Goal: Transaction & Acquisition: Subscribe to service/newsletter

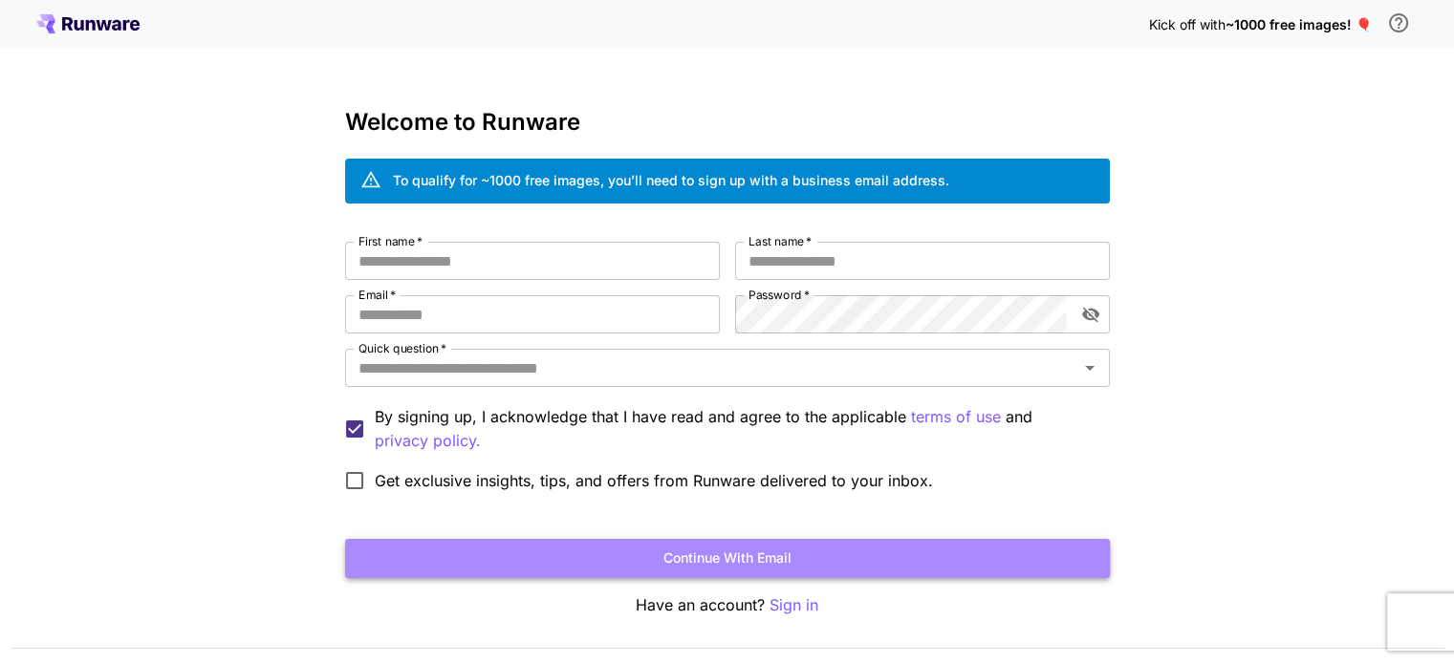
click at [786, 560] on button "Continue with email" at bounding box center [727, 558] width 765 height 39
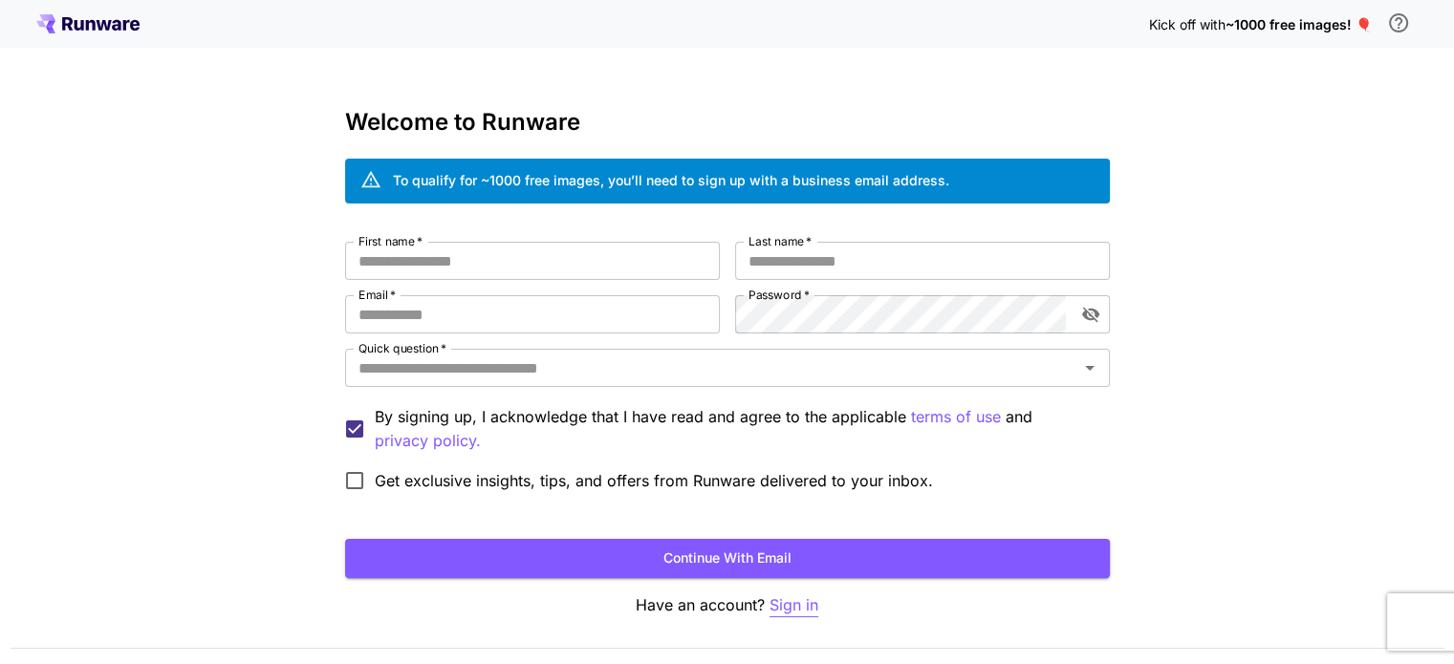
click at [789, 613] on p "Sign in" at bounding box center [793, 605] width 49 height 24
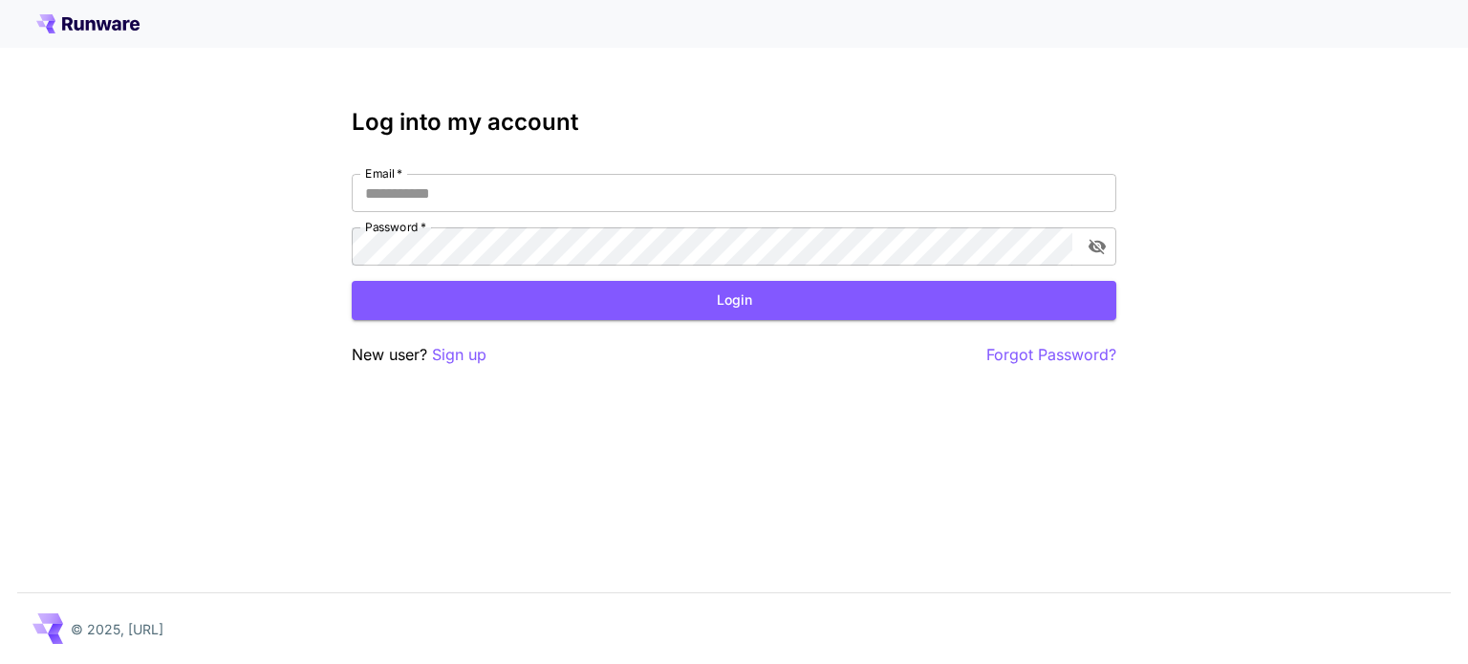
click at [470, 367] on div "Log into my account Email   * Email   * Password   * Password   * Login New use…" at bounding box center [734, 332] width 1468 height 664
click at [453, 360] on p "Sign up" at bounding box center [459, 355] width 54 height 24
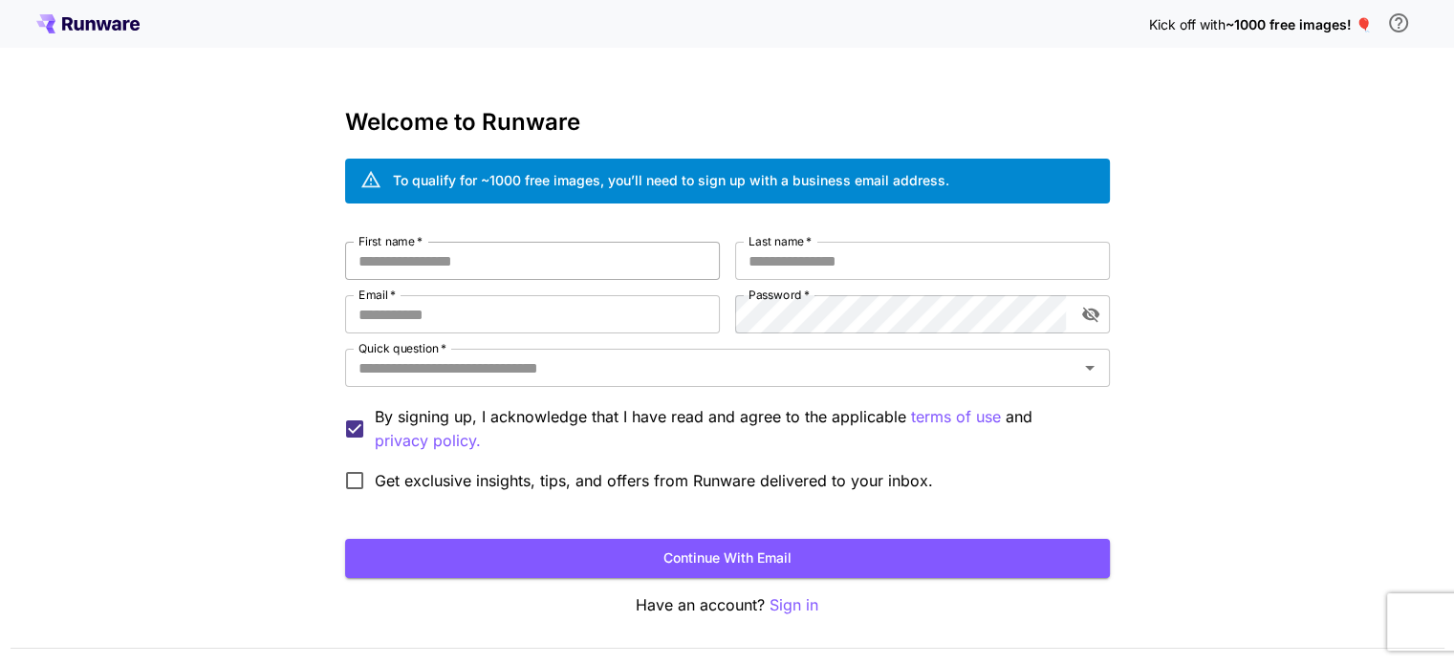
click at [482, 248] on input "First name   *" at bounding box center [532, 261] width 375 height 38
type input "*****"
click at [881, 256] on input "Last name   *" at bounding box center [922, 261] width 375 height 38
type input "*****"
click at [505, 320] on input "Email   *" at bounding box center [532, 314] width 375 height 38
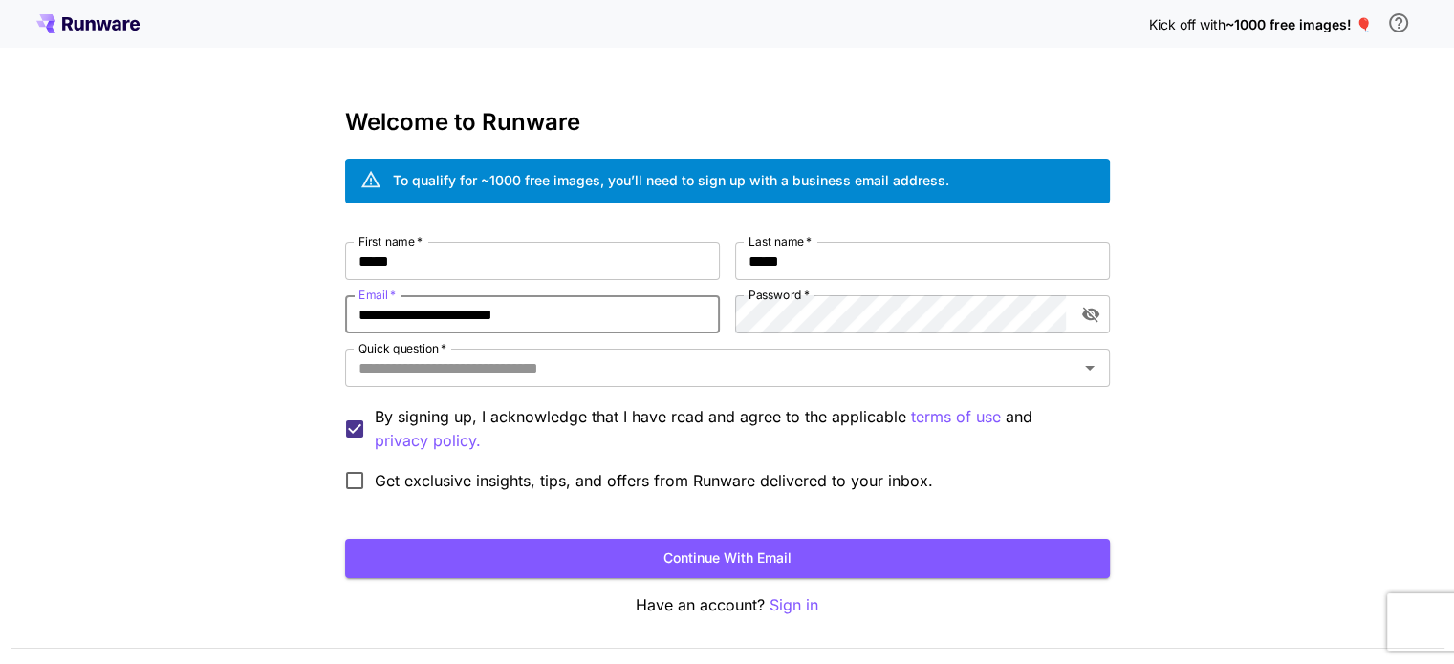
type input "**********"
click at [719, 379] on input "Quick question   *" at bounding box center [712, 368] width 722 height 27
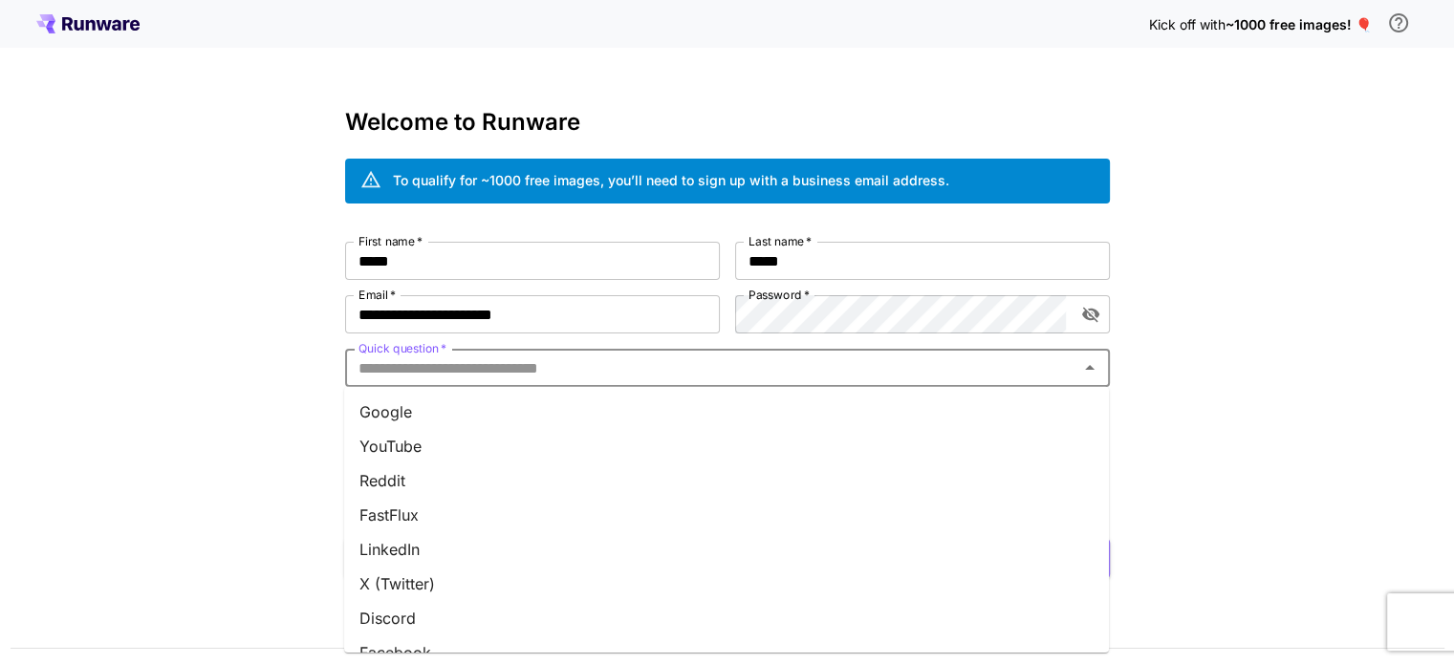
click at [664, 434] on li "YouTube" at bounding box center [726, 446] width 765 height 34
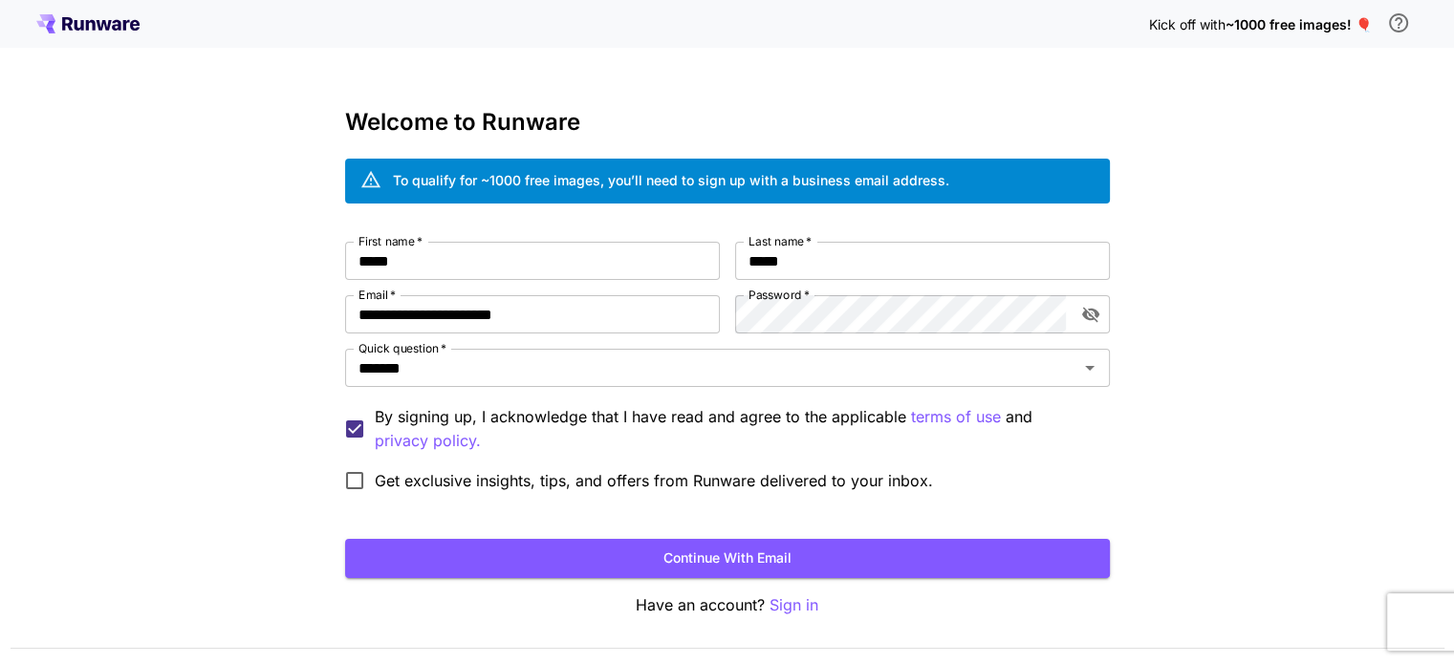
drag, startPoint x: 375, startPoint y: 479, endPoint x: 404, endPoint y: 492, distance: 32.5
click at [375, 480] on span "Get exclusive insights, tips, and offers from Runware delivered to your inbox." at bounding box center [654, 480] width 558 height 23
click at [736, 553] on button "Continue with email" at bounding box center [727, 558] width 765 height 39
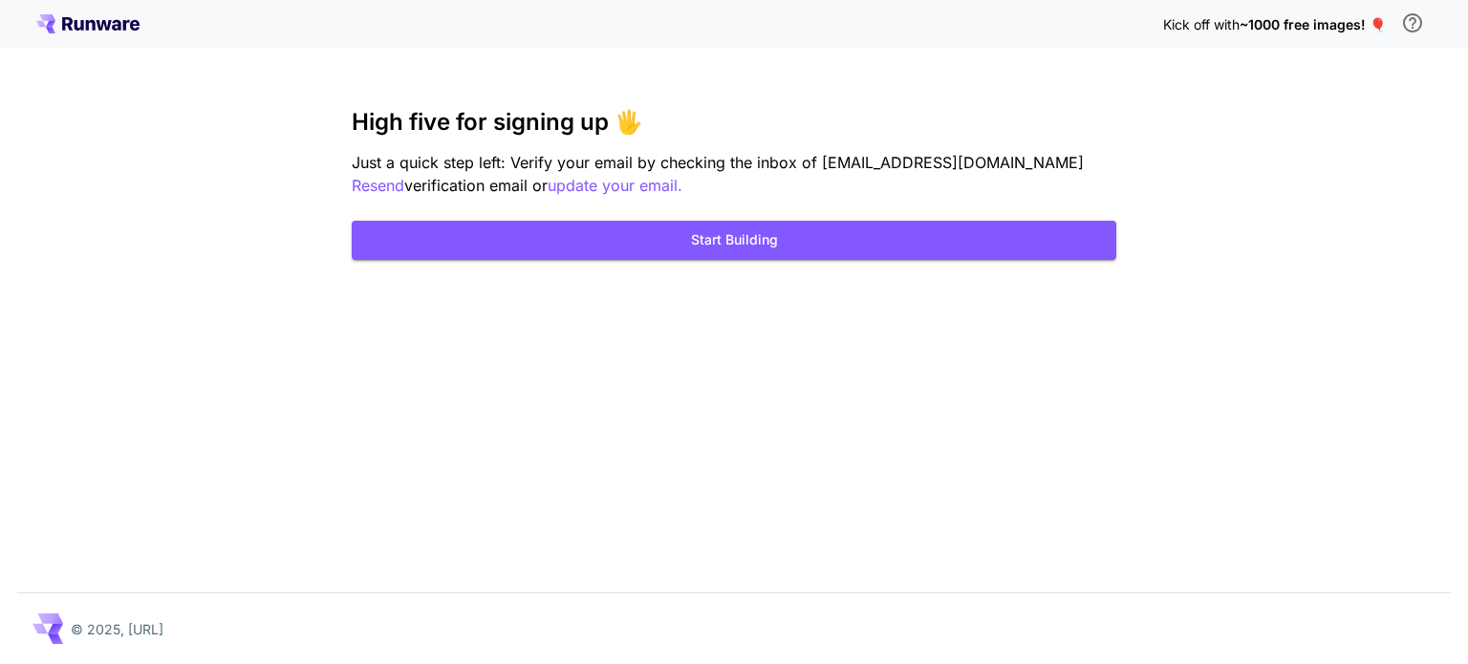
click at [805, 284] on div "Kick off with ~1000 free images! 🎈 High five for signing up 🖐️ Just a quick ste…" at bounding box center [734, 332] width 1468 height 664
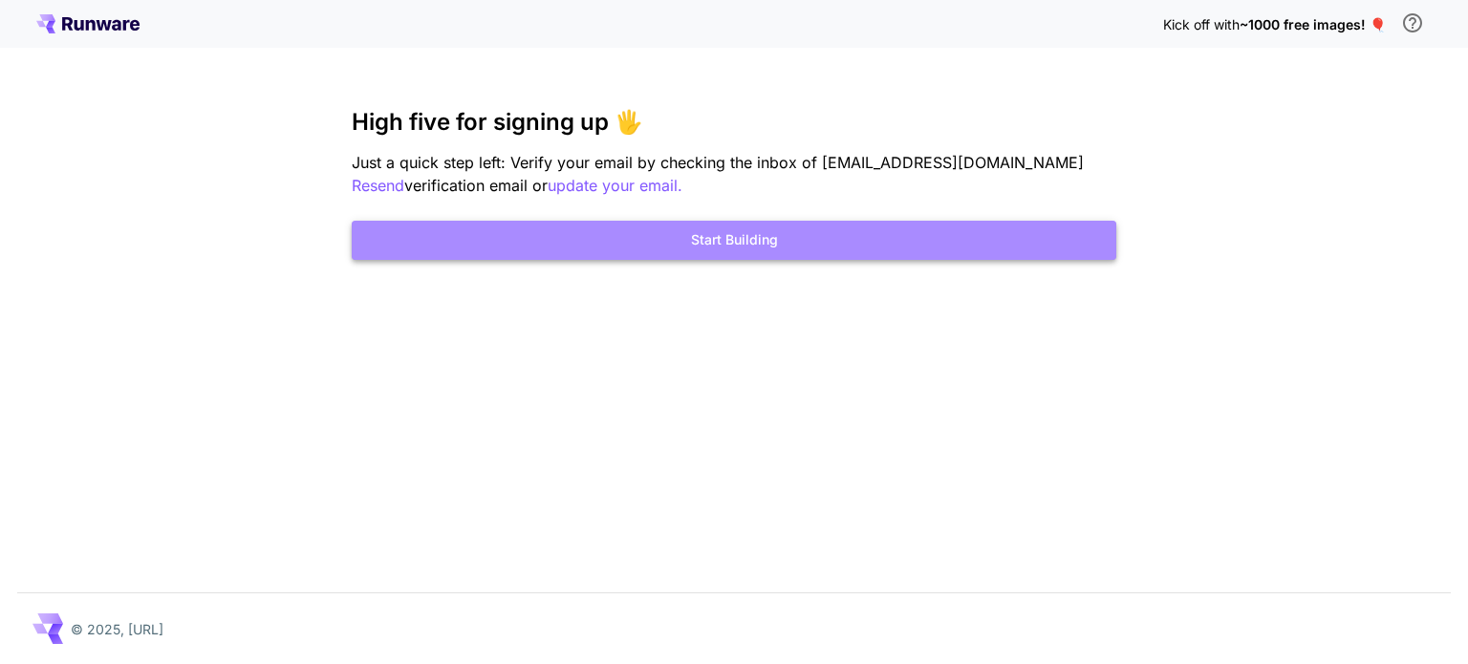
click at [727, 247] on button "Start Building" at bounding box center [734, 240] width 765 height 39
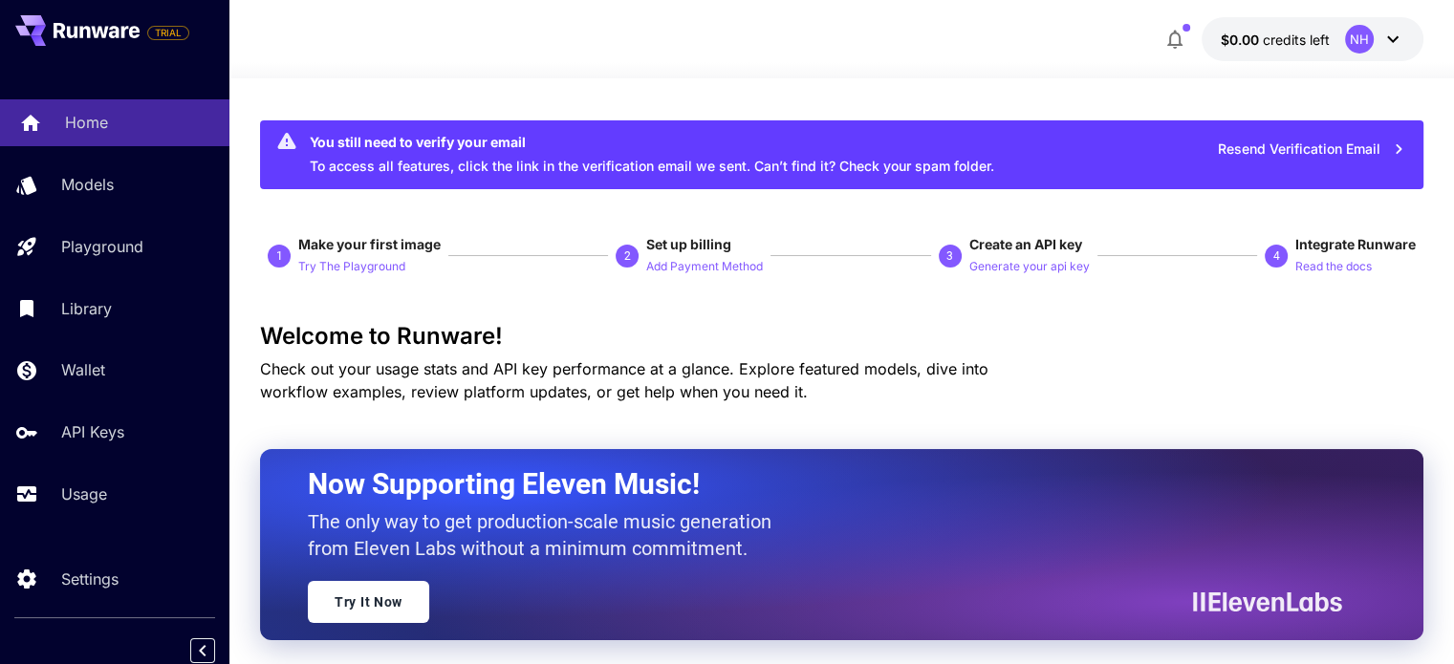
click at [141, 118] on div "Home" at bounding box center [139, 122] width 149 height 23
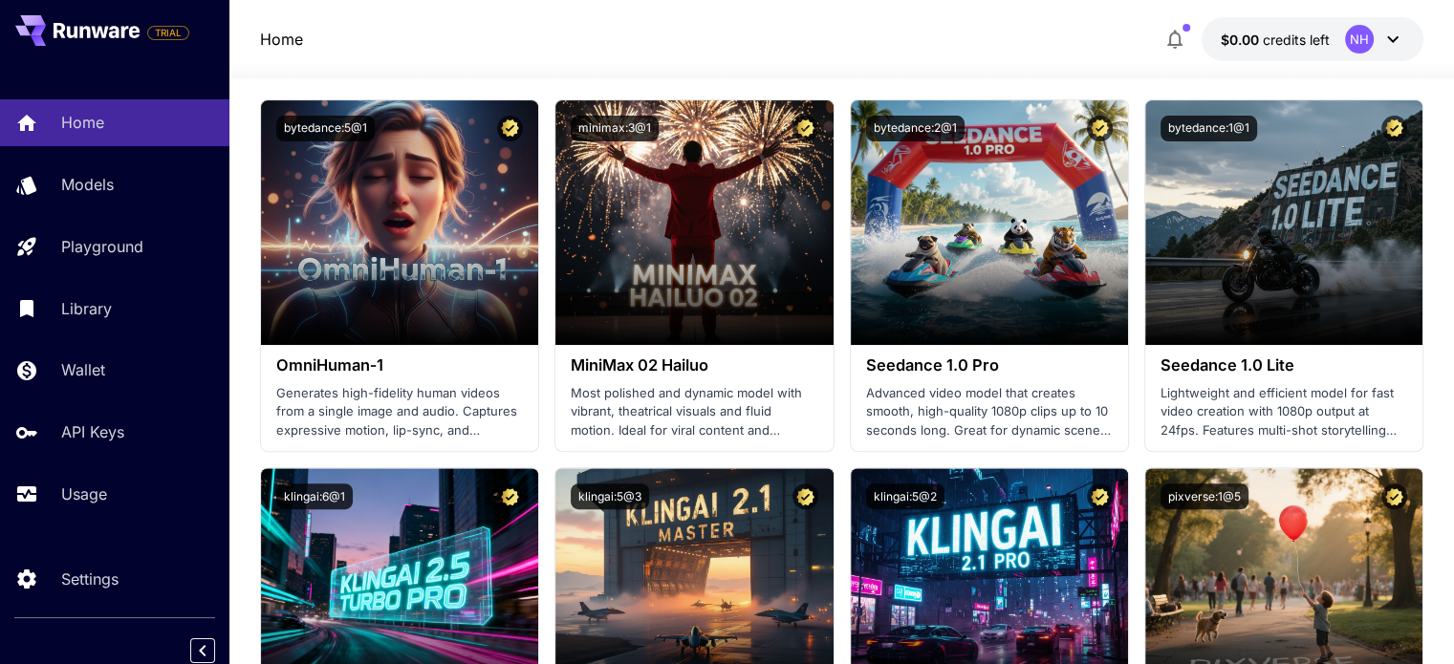
scroll to position [669, 0]
